Goal: Information Seeking & Learning: Learn about a topic

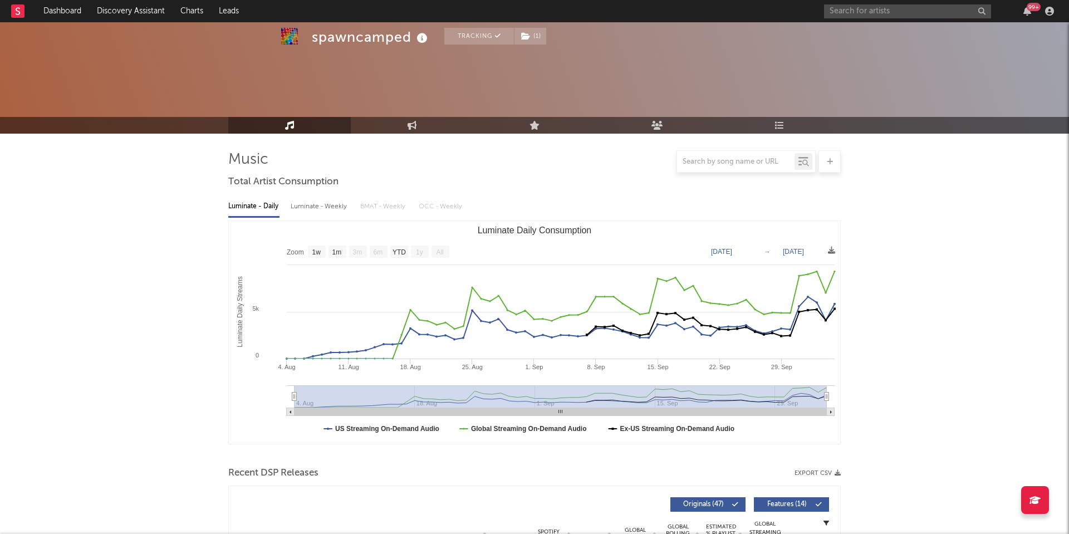
select select "1w"
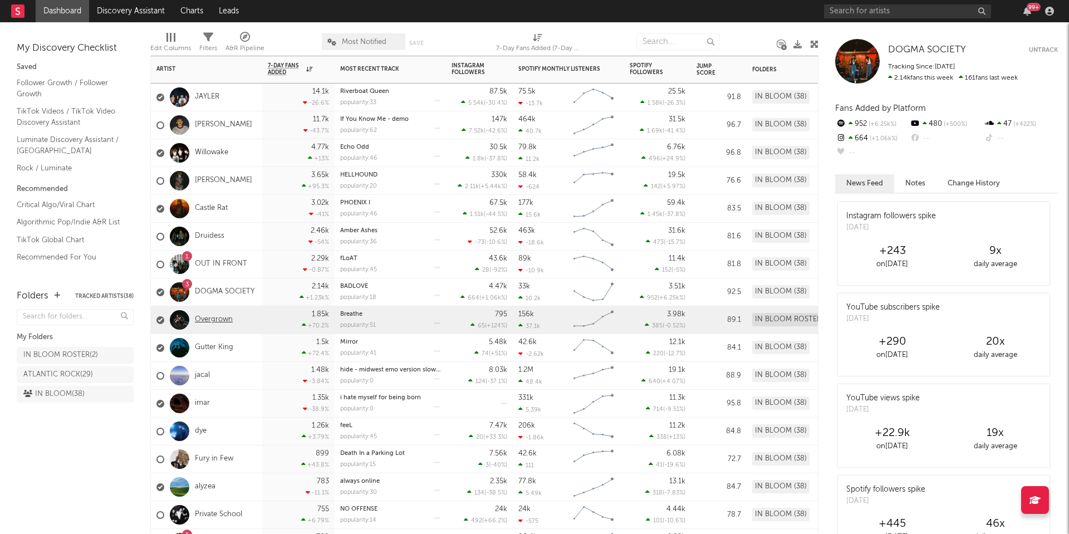
click at [218, 320] on link "Overgrown" at bounding box center [214, 319] width 38 height 9
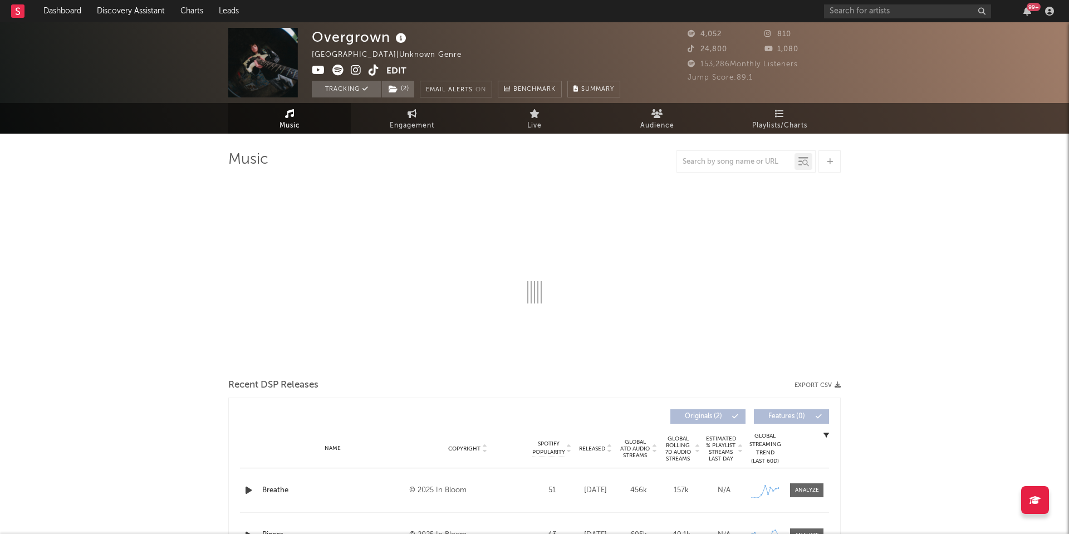
select select "1w"
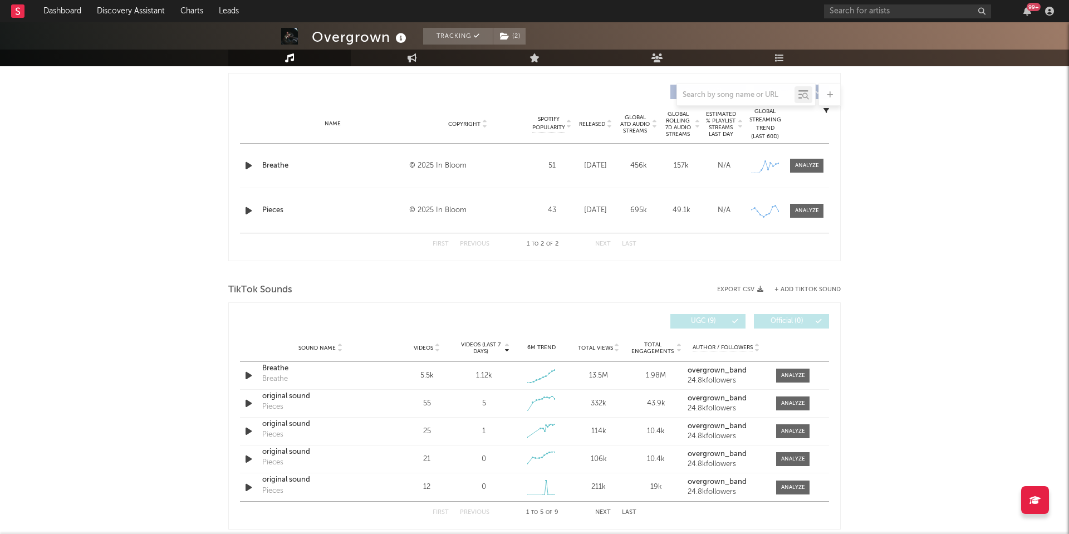
scroll to position [415, 0]
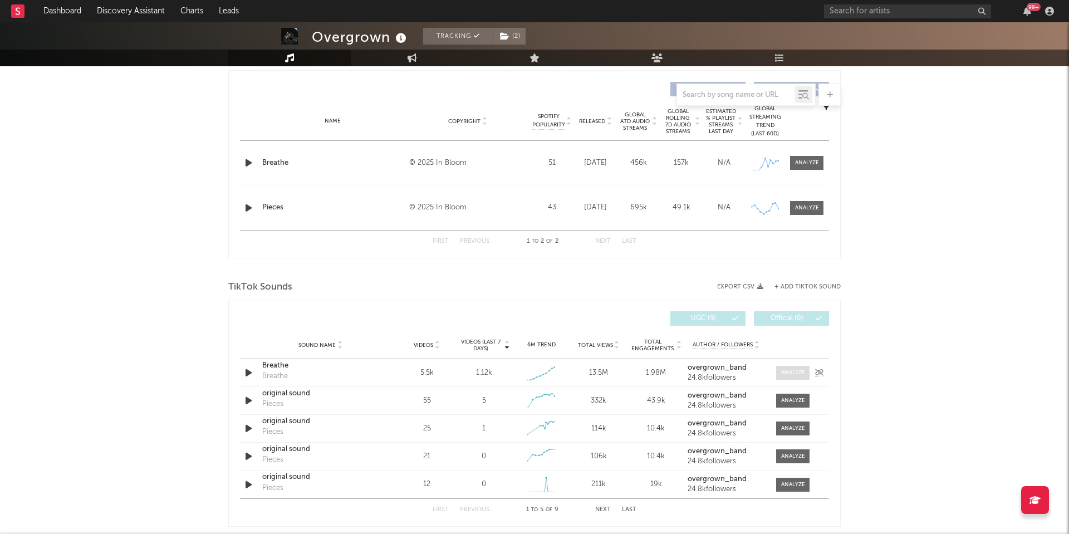
click at [793, 374] on div at bounding box center [793, 373] width 24 height 8
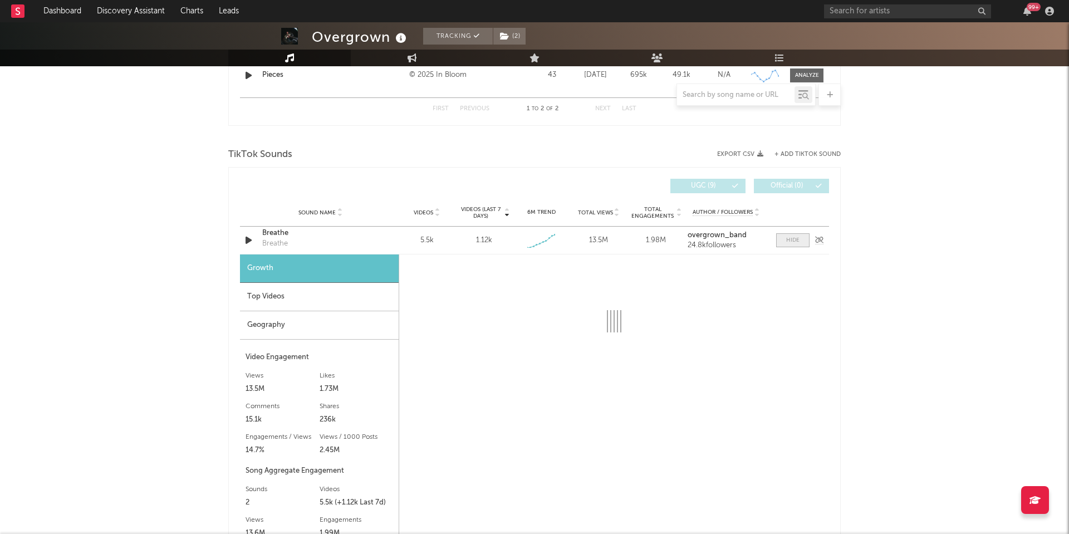
scroll to position [550, 0]
select select "1w"
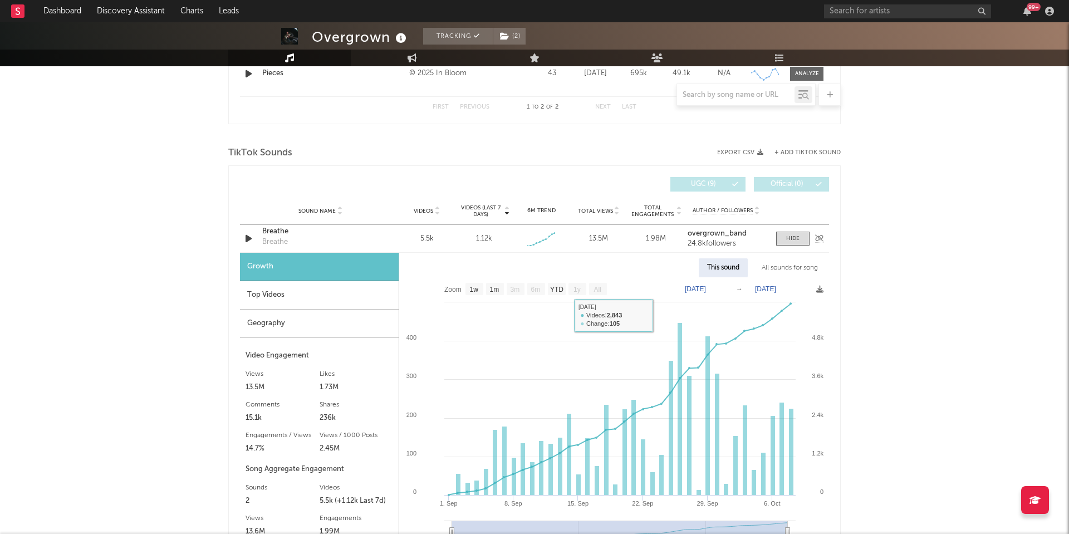
click at [276, 229] on div "Breathe" at bounding box center [320, 231] width 116 height 11
click at [937, 87] on div "Overgrown Tracking ( 2 ) United Kingdom | Unknown Genre Edit Tracking ( 2 ) Ema…" at bounding box center [534, 356] width 1069 height 1766
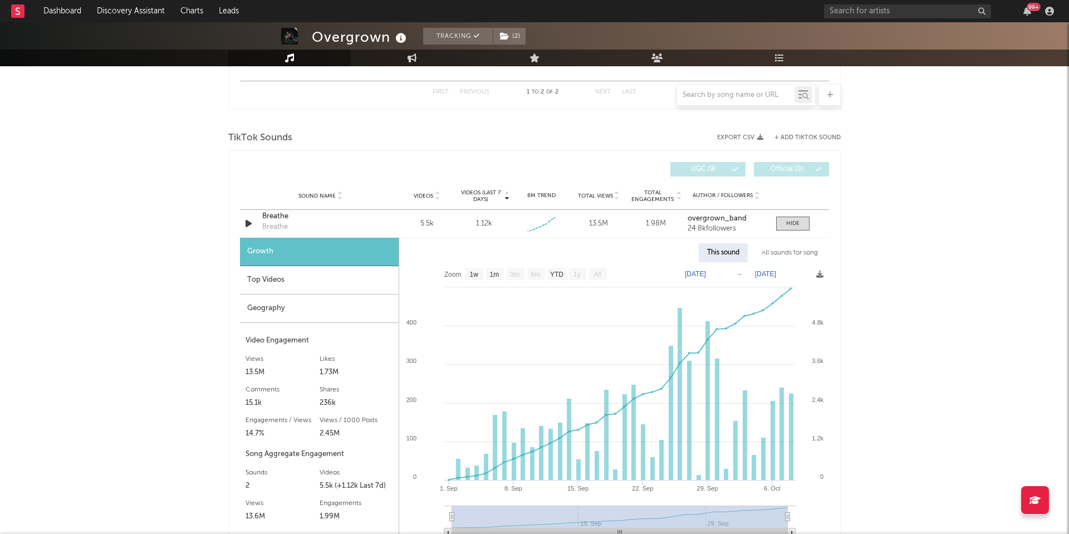
scroll to position [566, 0]
click at [266, 216] on div "Breathe" at bounding box center [320, 215] width 116 height 11
